Goal: Task Accomplishment & Management: Manage account settings

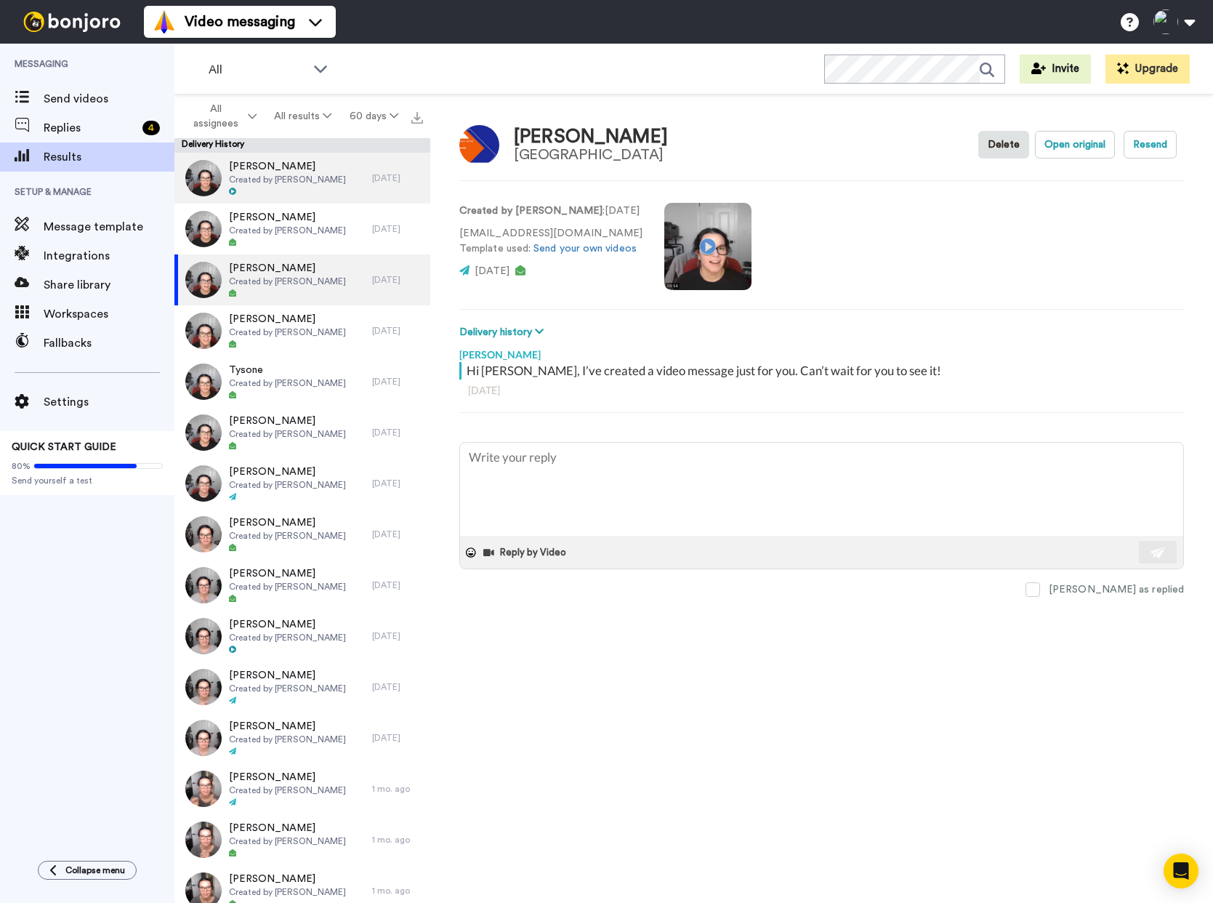
type textarea "x"
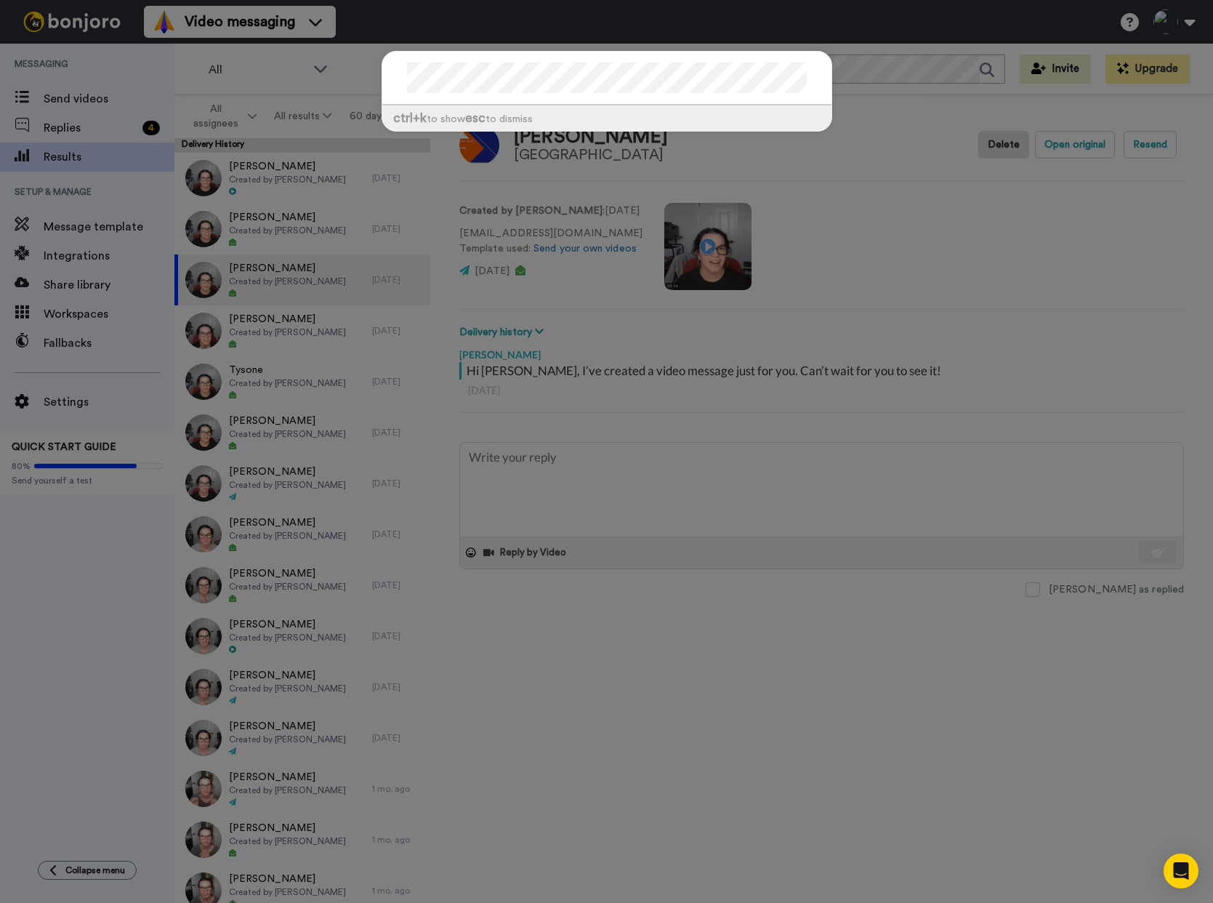
click at [900, 81] on div "ctrl +k to show esc to dismiss" at bounding box center [606, 451] width 1213 height 903
click at [915, 91] on div "ctrl +k to show esc to dismiss" at bounding box center [606, 451] width 1213 height 903
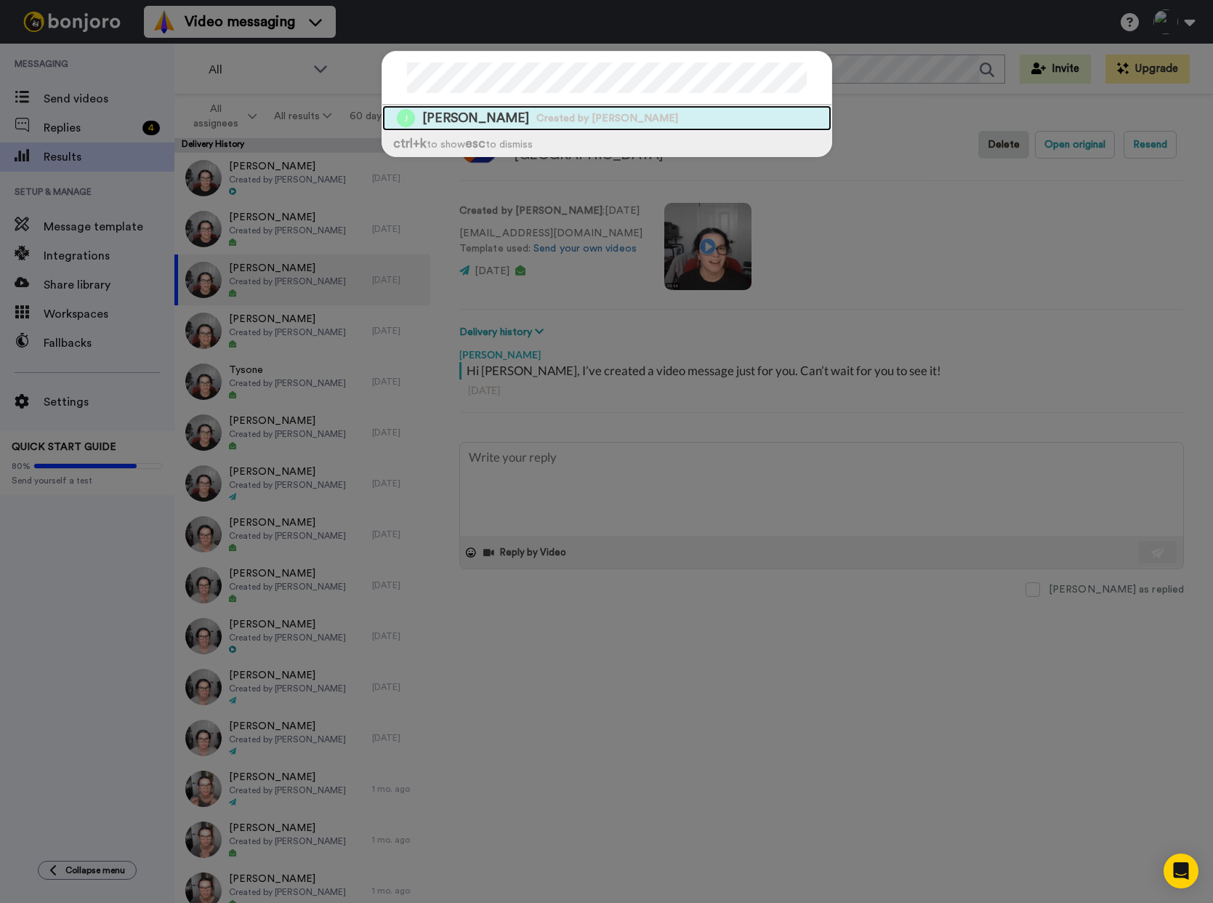
click at [536, 112] on span "Created by [PERSON_NAME]" at bounding box center [607, 118] width 142 height 15
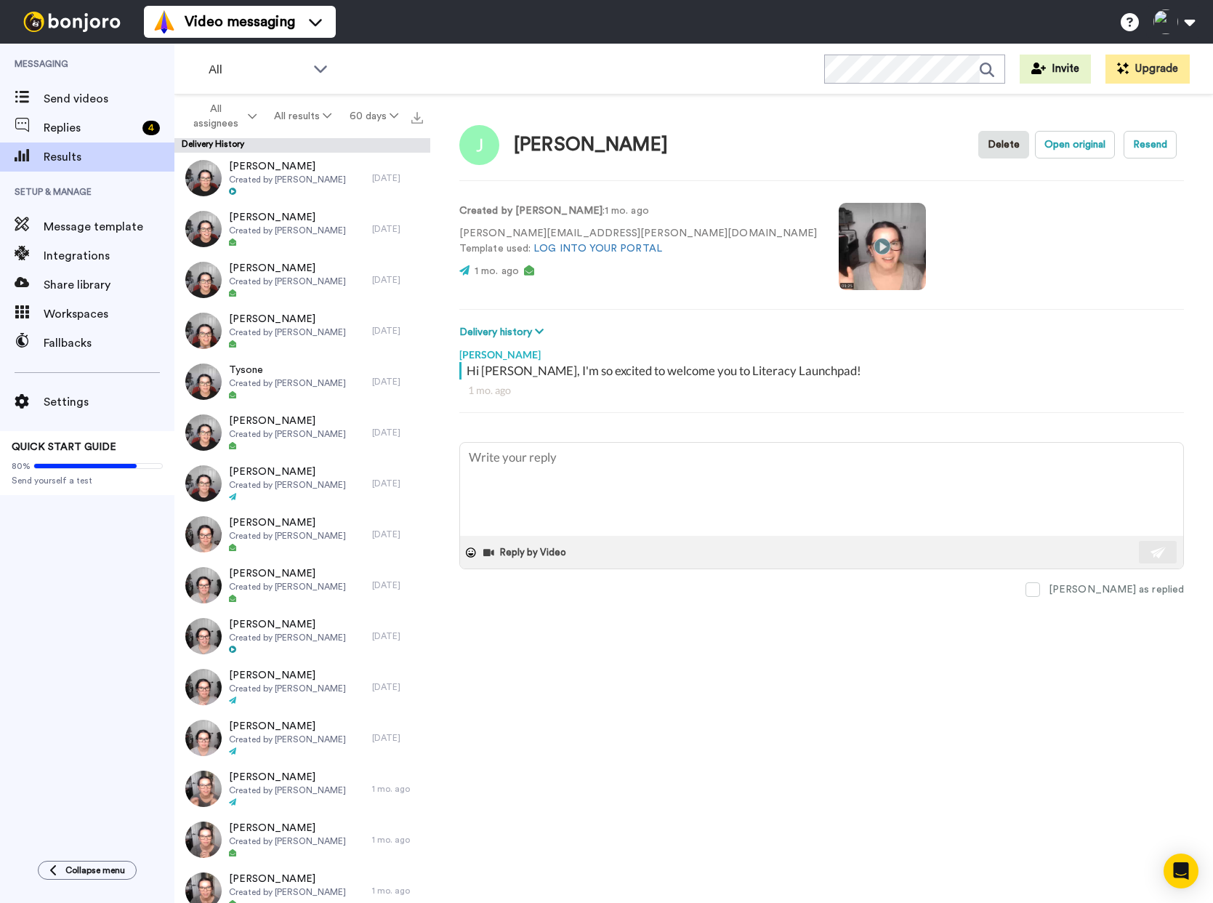
type textarea "x"
click at [73, 121] on span "Replies" at bounding box center [90, 127] width 93 height 17
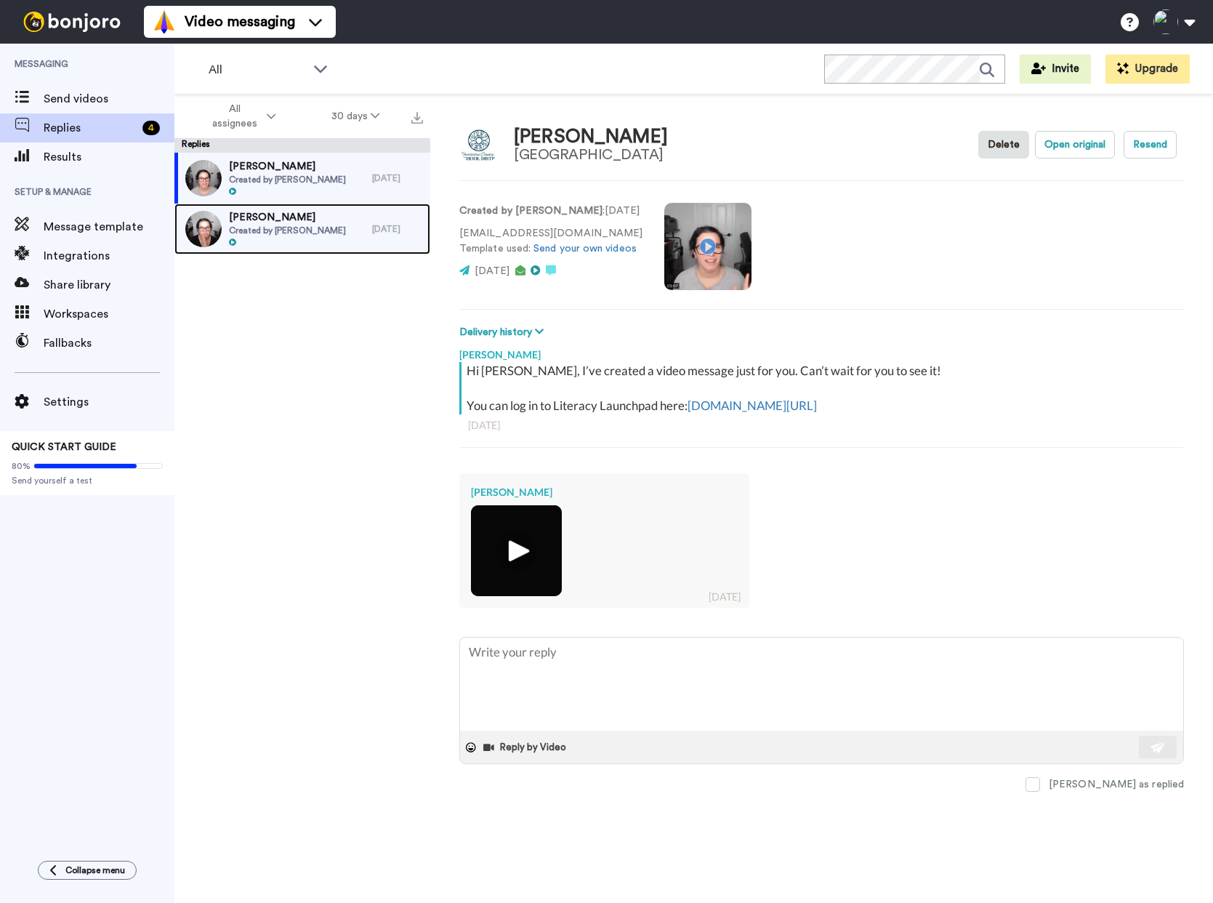
click at [299, 238] on div at bounding box center [287, 243] width 117 height 10
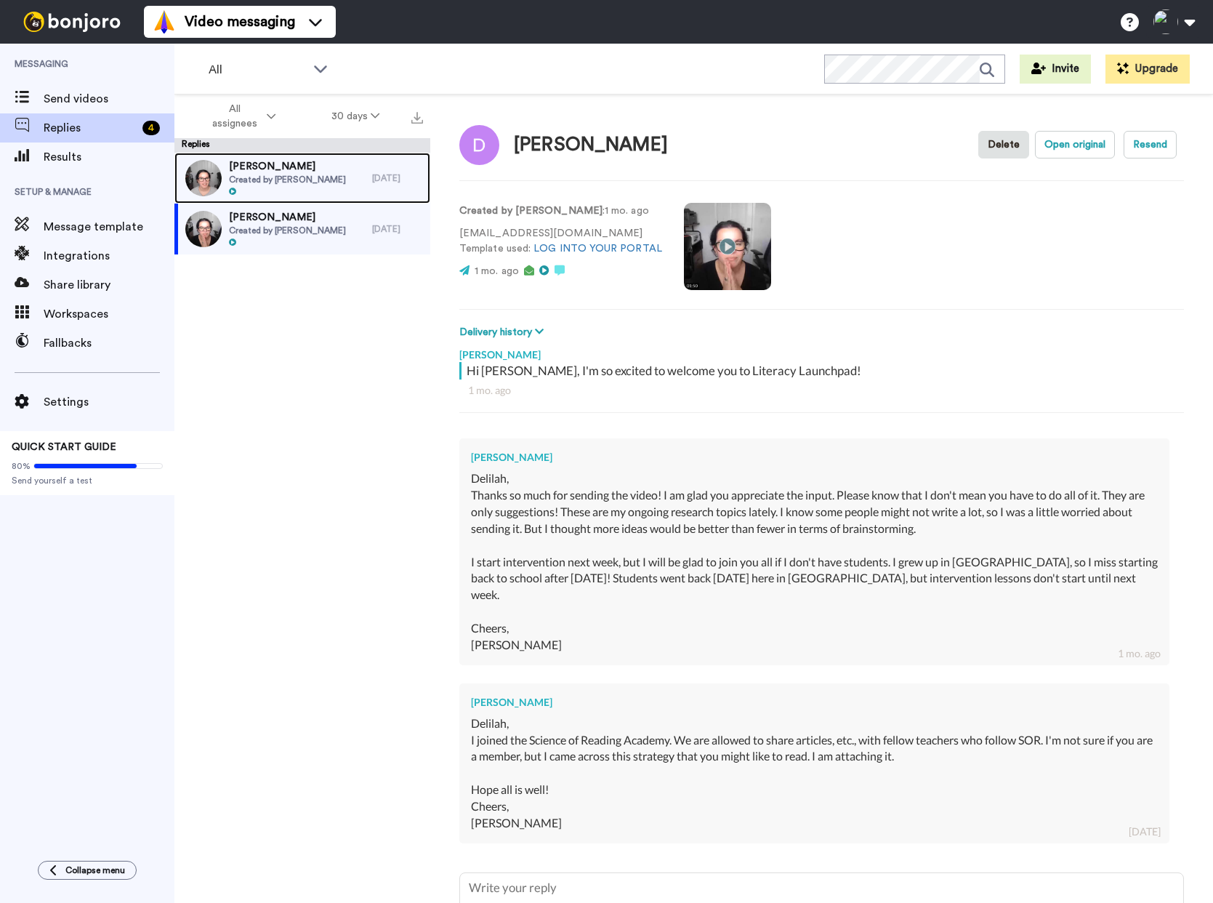
click at [323, 183] on div "Leigh Created by Delilah Orpi" at bounding box center [273, 178] width 198 height 51
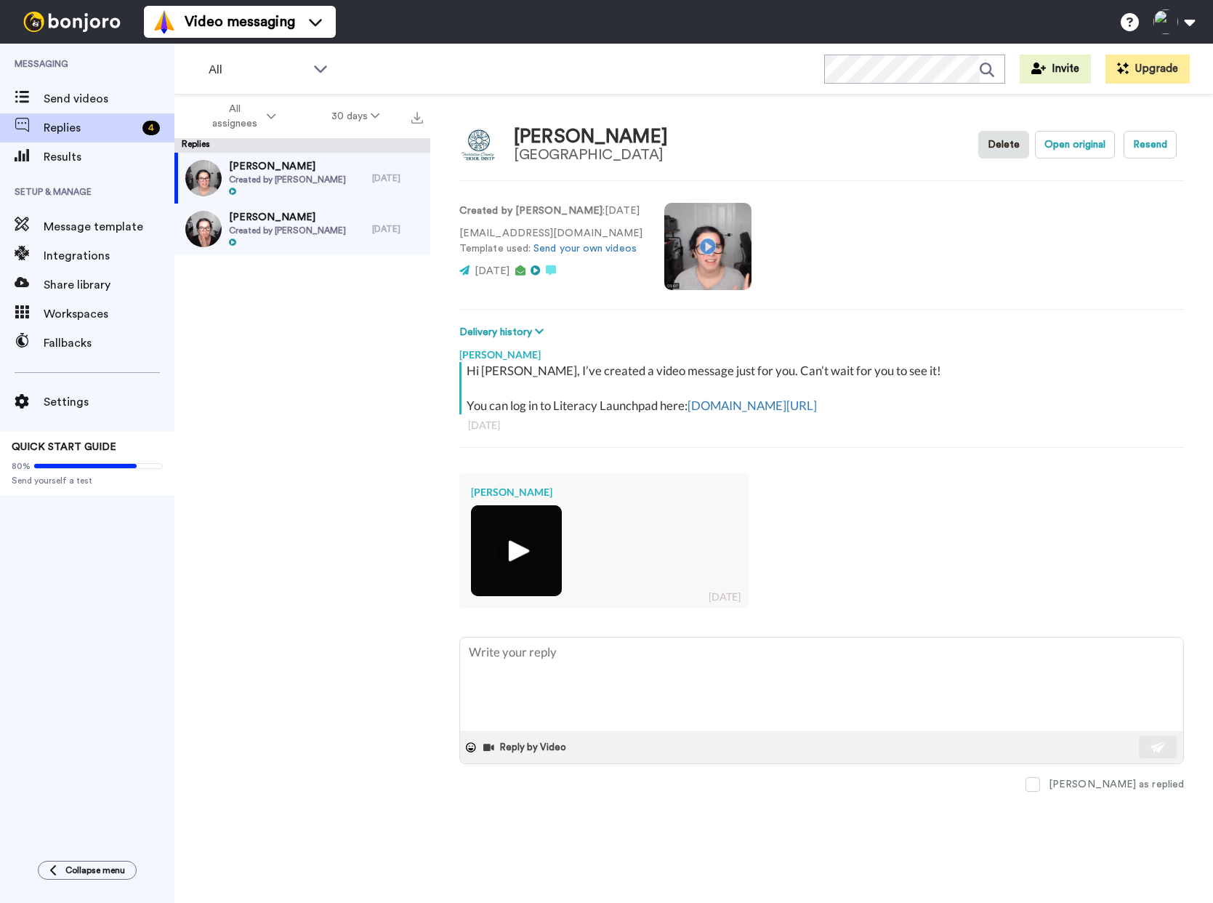
type textarea "x"
